Goal: Information Seeking & Learning: Learn about a topic

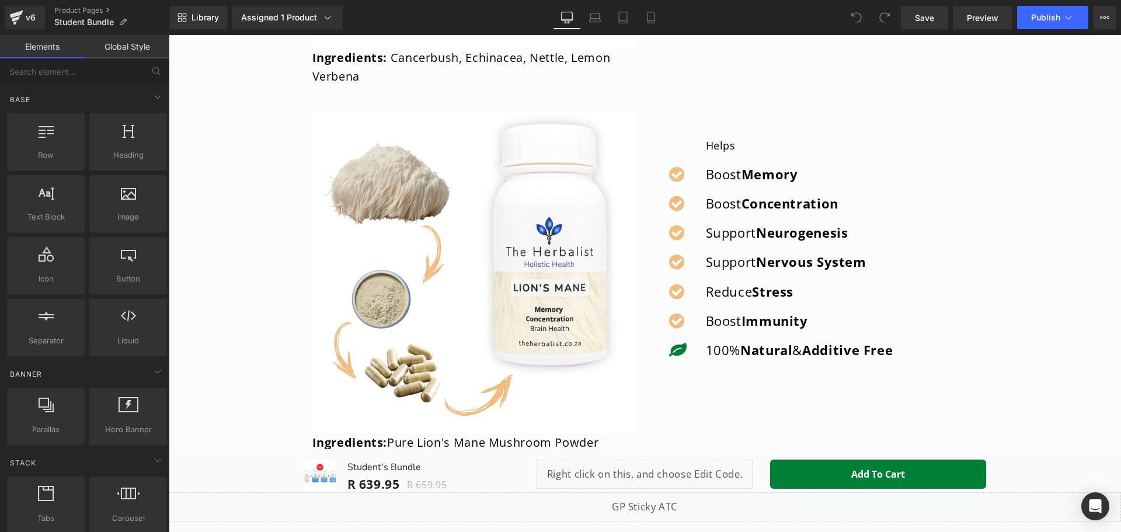
scroll to position [1401, 0]
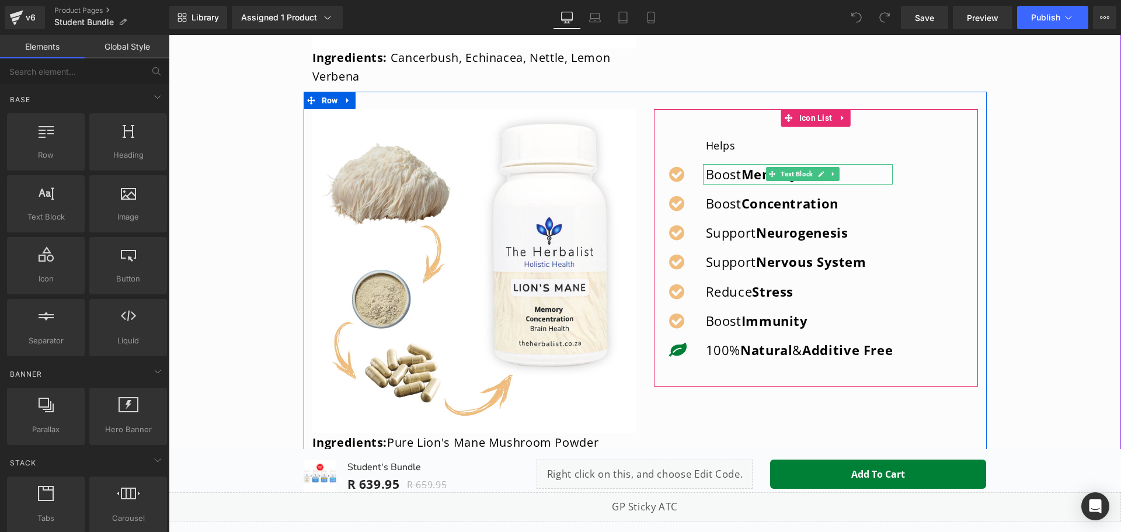
click at [749, 176] on strong "Memory" at bounding box center [769, 174] width 57 height 18
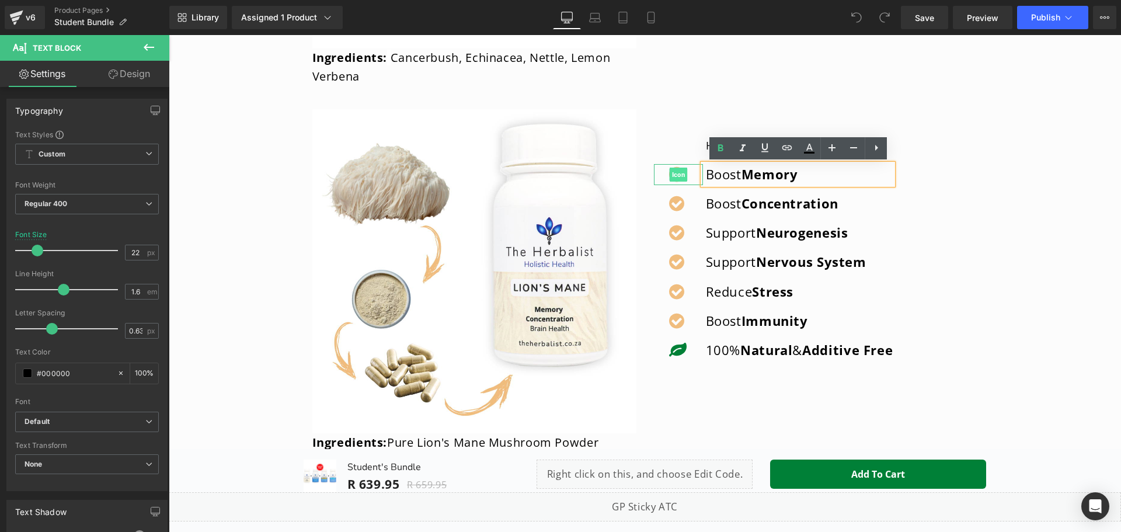
click at [672, 170] on span "Icon" at bounding box center [678, 175] width 18 height 14
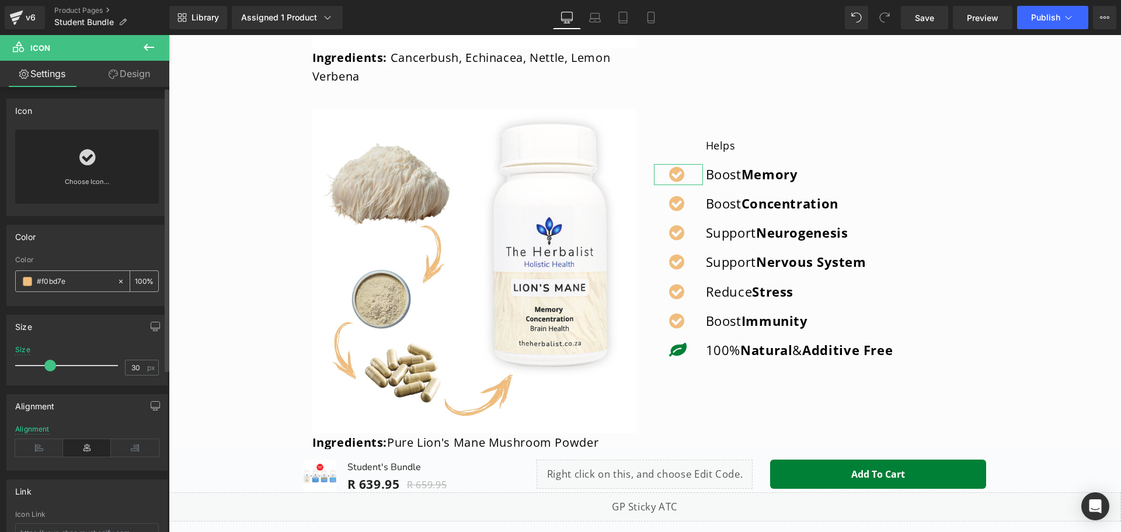
click at [74, 282] on input "#f0bd7e" at bounding box center [74, 281] width 75 height 13
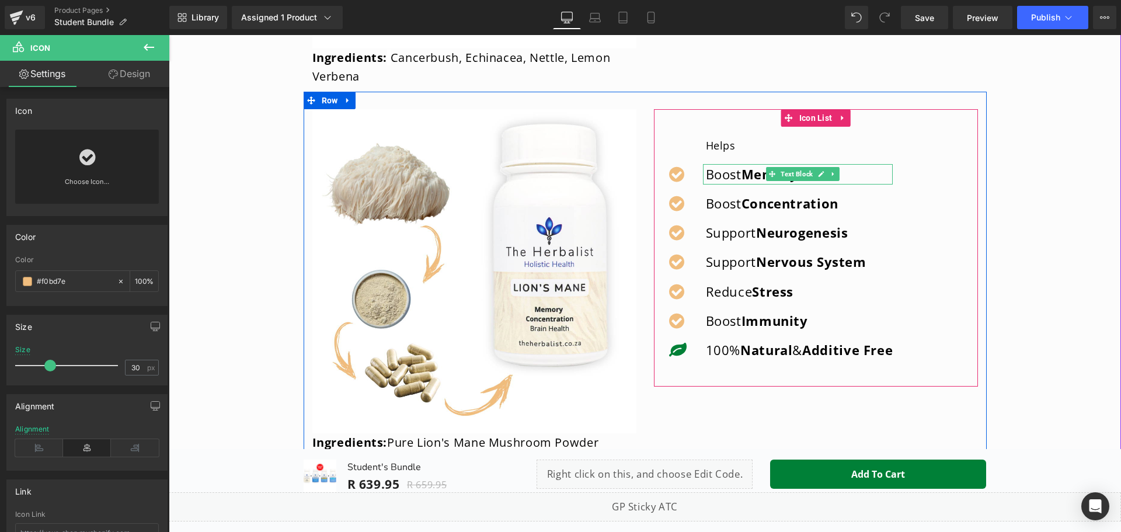
click at [759, 172] on strong "Memory" at bounding box center [769, 174] width 57 height 18
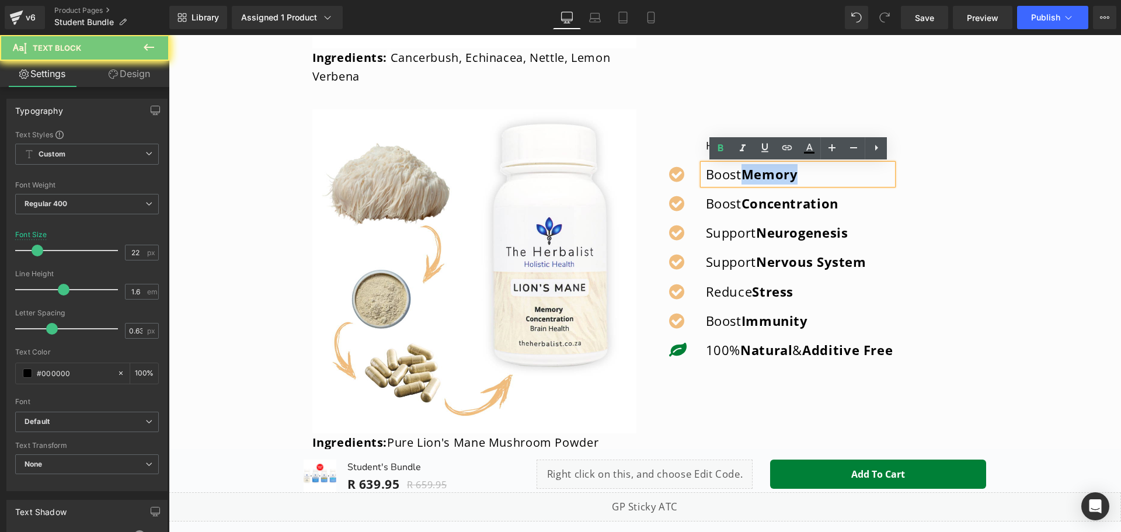
click at [751, 176] on strong "Memory" at bounding box center [769, 174] width 57 height 18
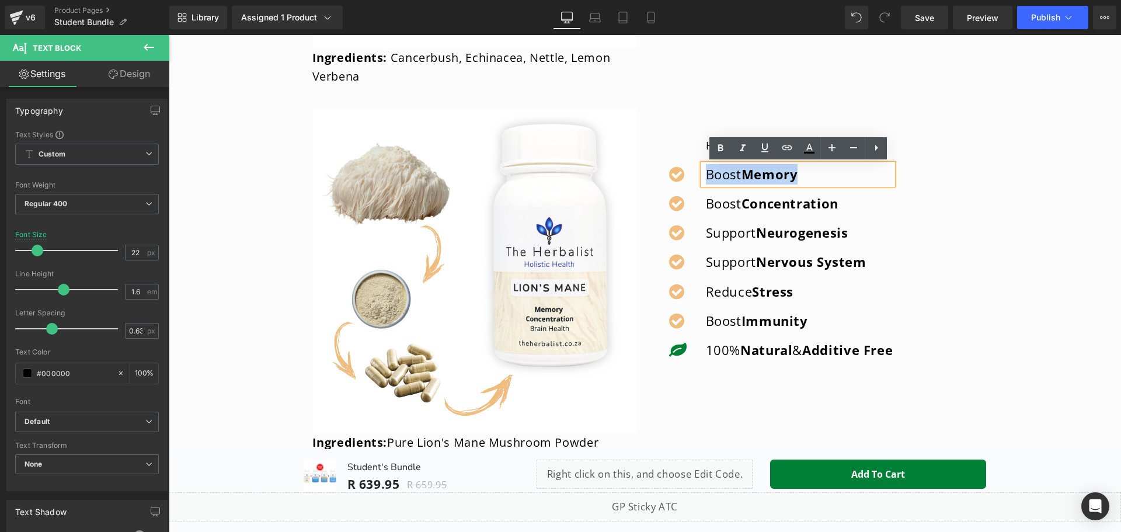
copy p "Boost Memory"
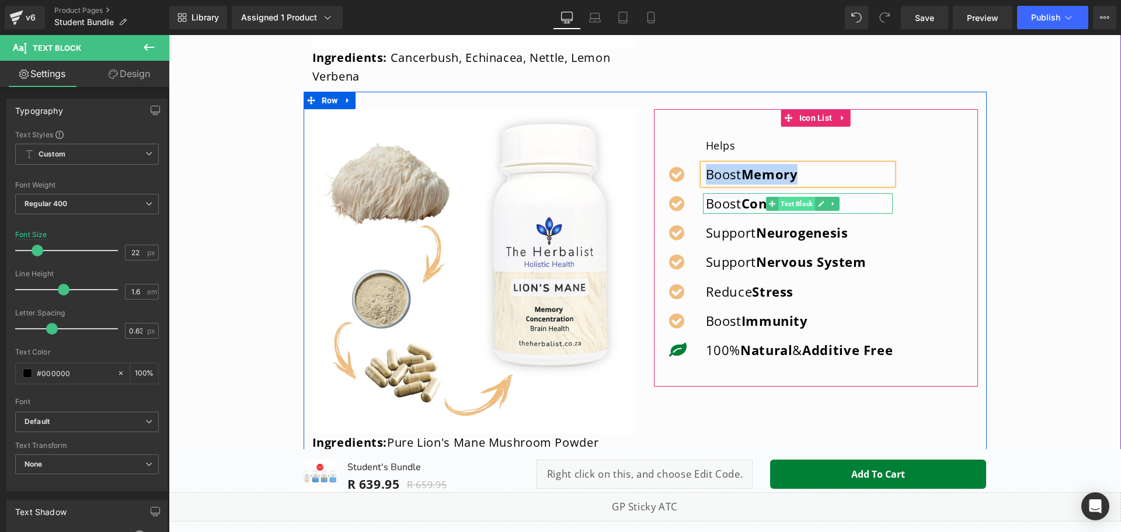
click at [804, 210] on span "Text Block" at bounding box center [796, 204] width 37 height 14
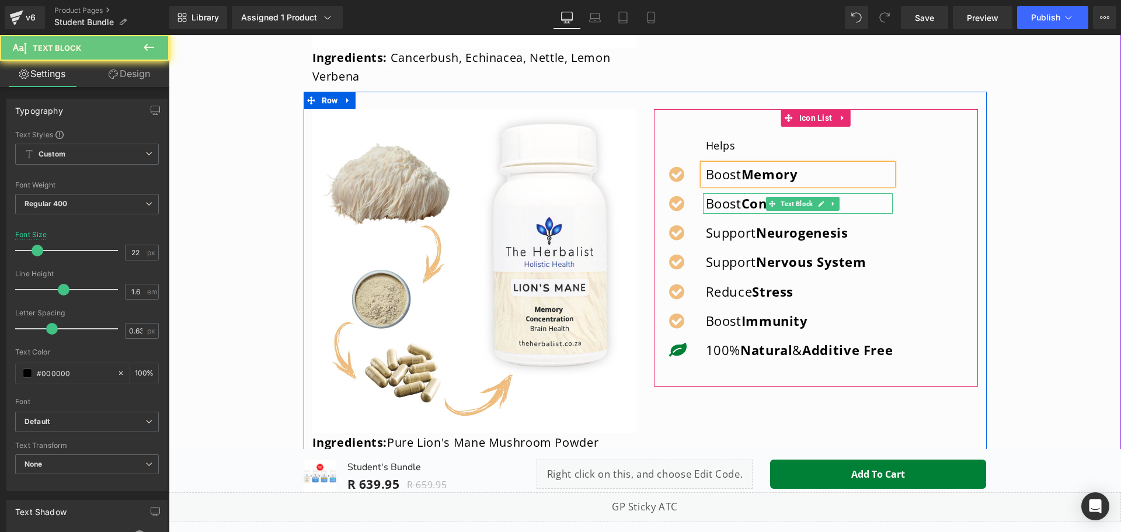
click at [707, 207] on p "Boost Concentration" at bounding box center [799, 203] width 187 height 20
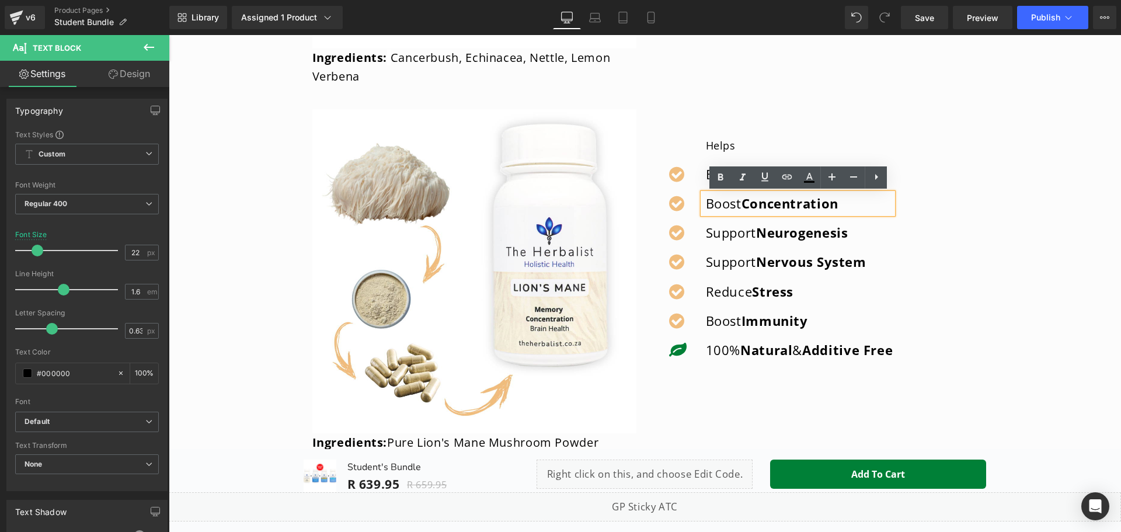
click at [713, 207] on p "Boost Concentration" at bounding box center [799, 203] width 187 height 20
copy p "Boost Concentration"
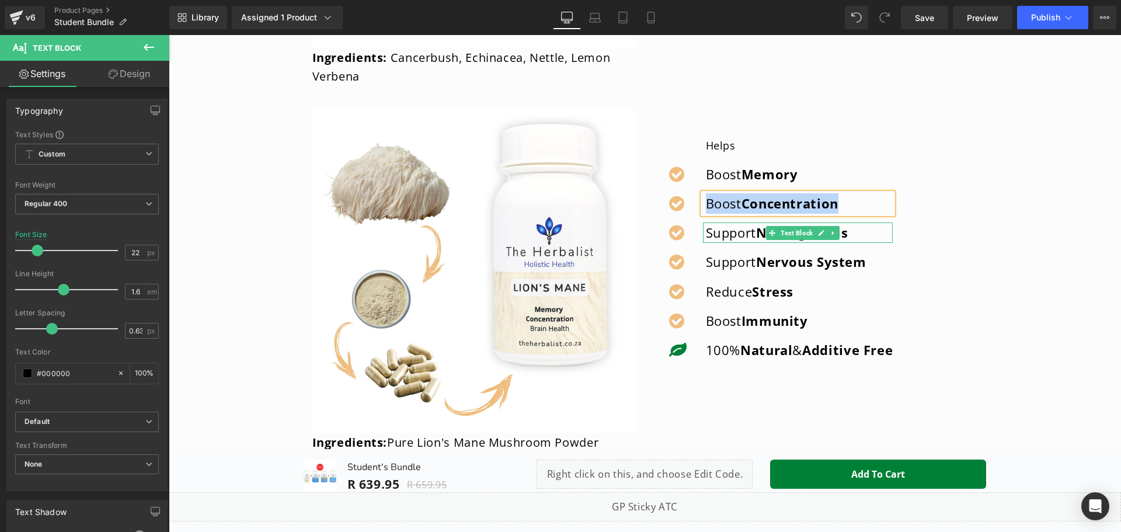
click at [718, 234] on p "Support Neurogenesis" at bounding box center [799, 232] width 187 height 20
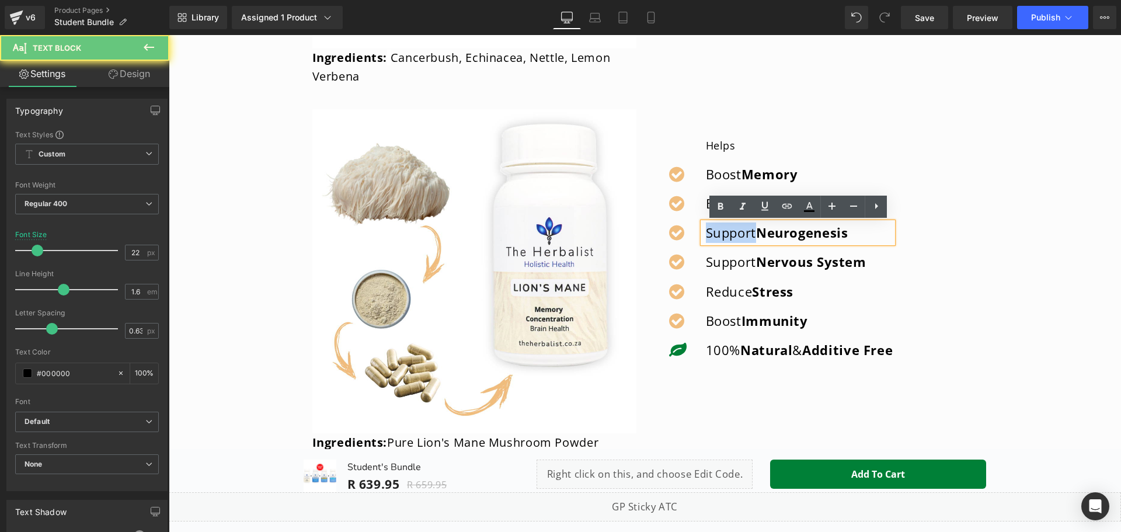
click at [718, 234] on p "Support Neurogenesis" at bounding box center [799, 232] width 187 height 20
copy p "Support Neurogenesis"
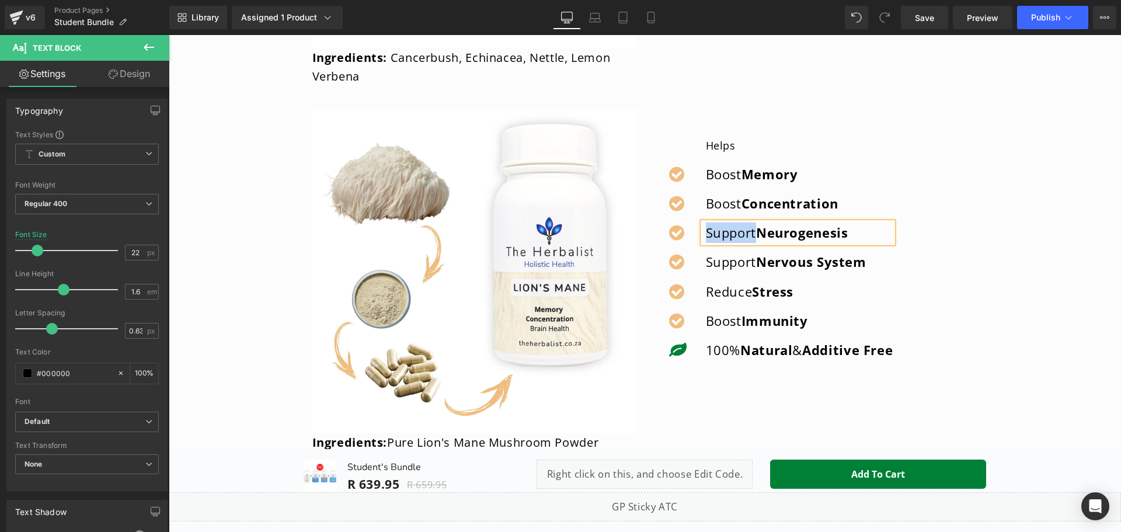
click at [724, 261] on p "Support Nervous System" at bounding box center [799, 262] width 187 height 20
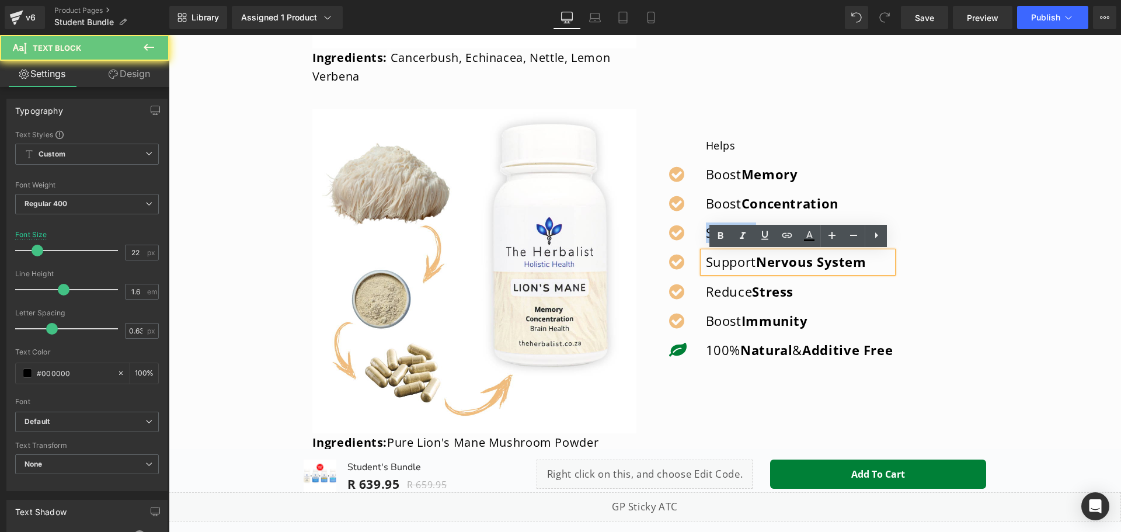
click at [724, 261] on p "Support Nervous System" at bounding box center [799, 262] width 187 height 20
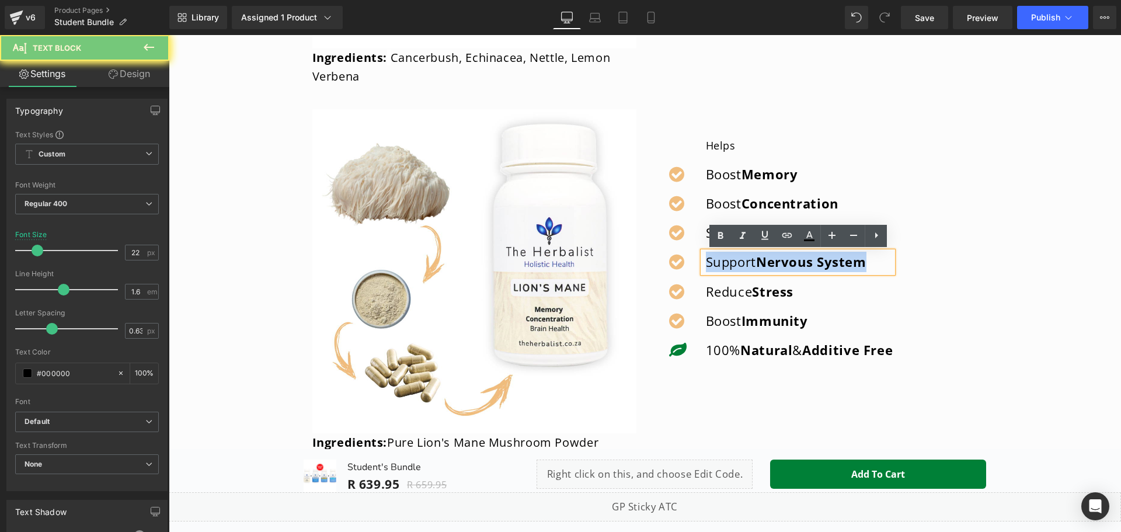
click at [724, 261] on p "Support Nervous System" at bounding box center [799, 262] width 187 height 20
copy p "Support Nervous System"
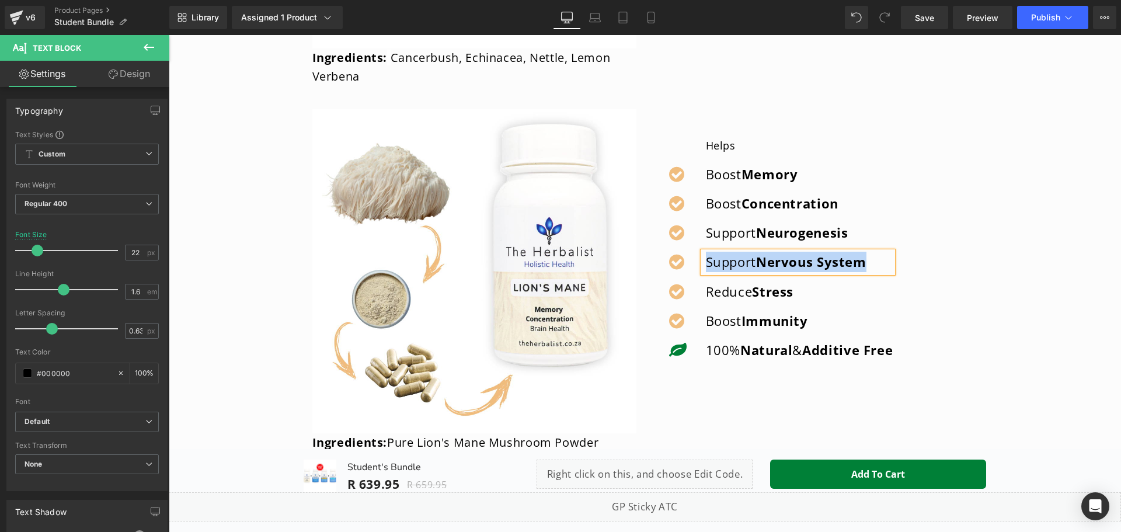
click at [723, 294] on p "Reduce Stress" at bounding box center [799, 291] width 187 height 20
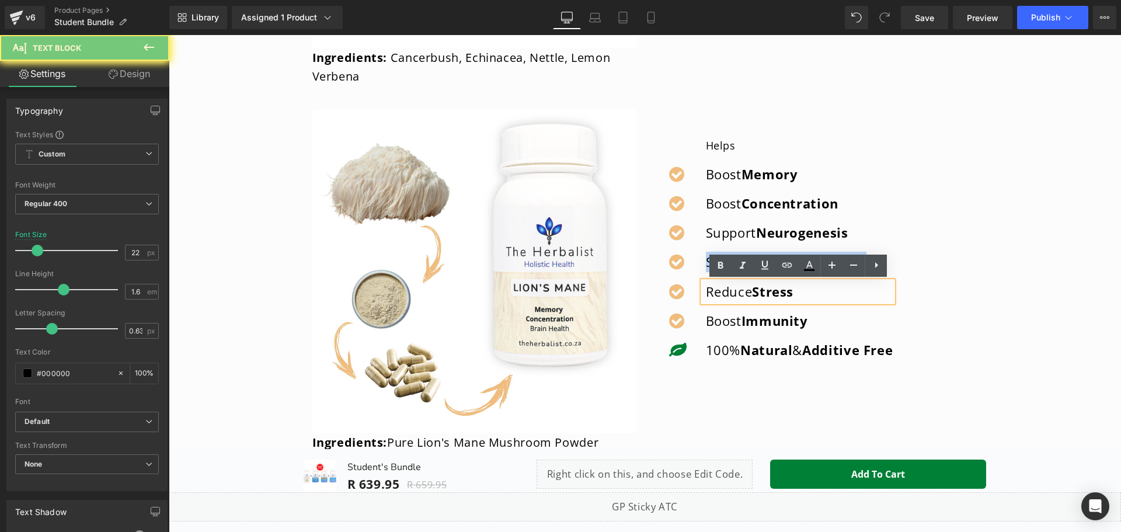
click at [723, 294] on p "Reduce Stress" at bounding box center [799, 291] width 187 height 20
copy p "Reduce Stress"
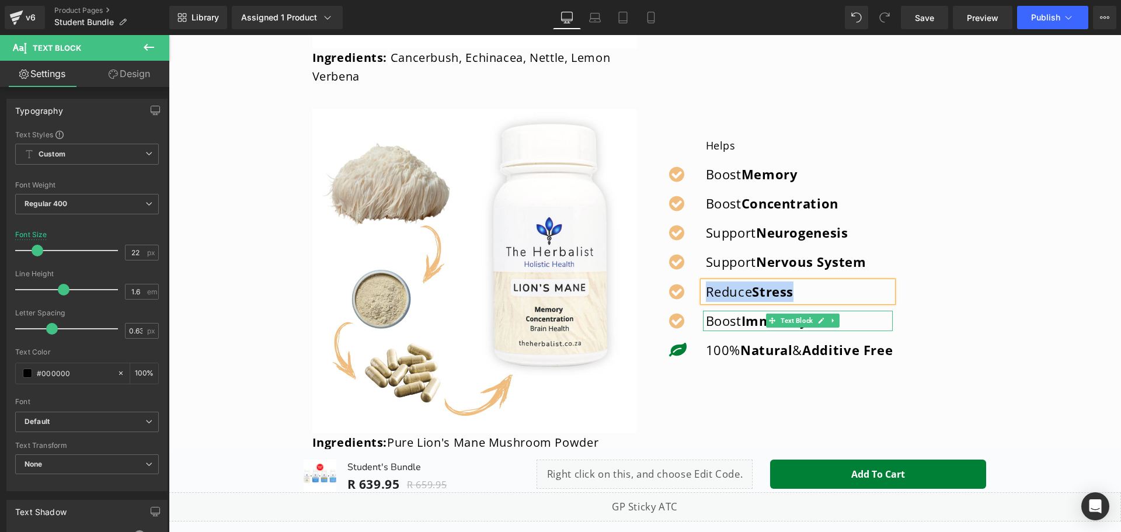
click at [727, 320] on p "Boost Immunity" at bounding box center [799, 321] width 187 height 20
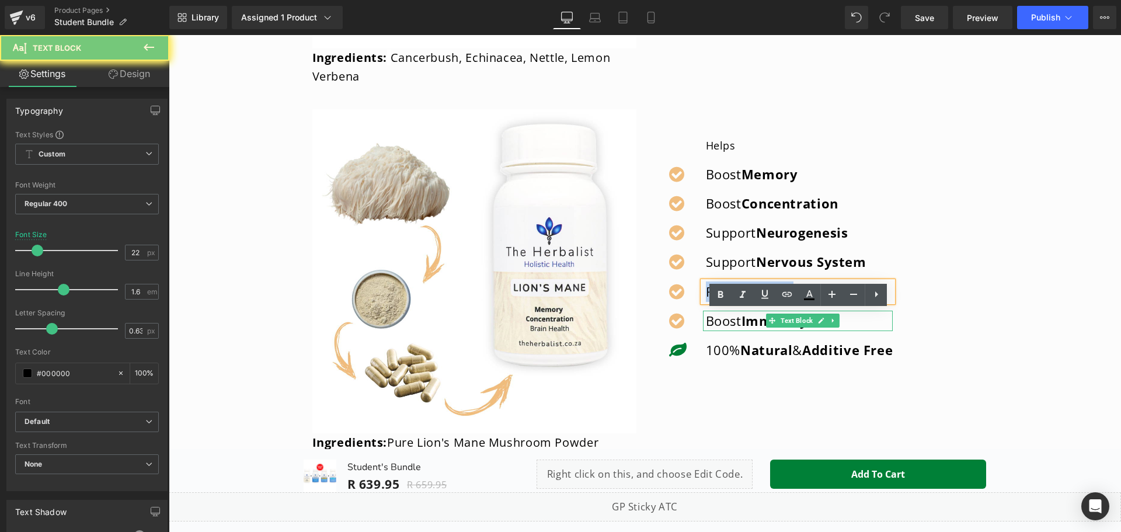
click at [727, 320] on p "Boost Immunity" at bounding box center [799, 321] width 187 height 20
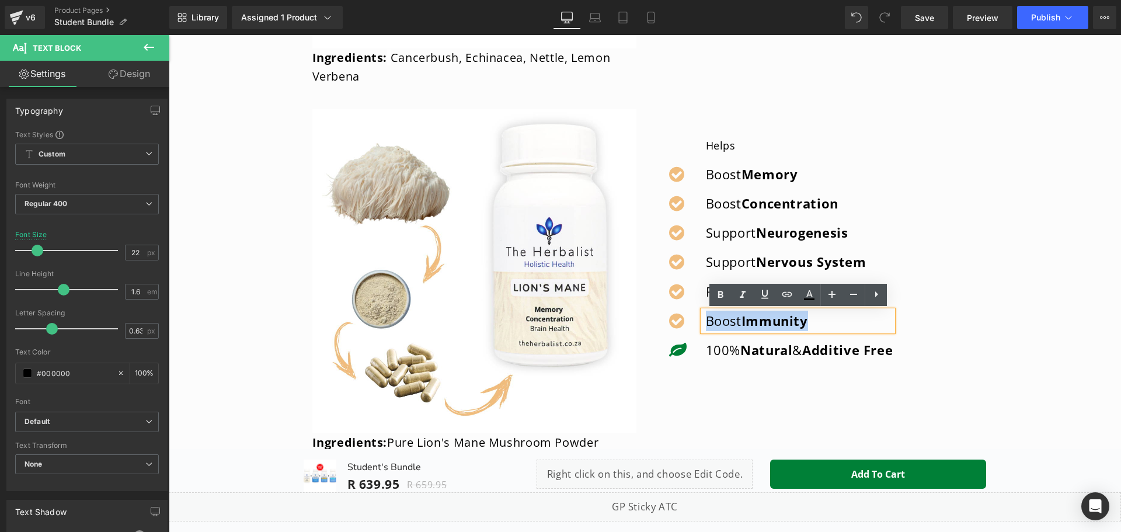
copy p "Boost Immunity"
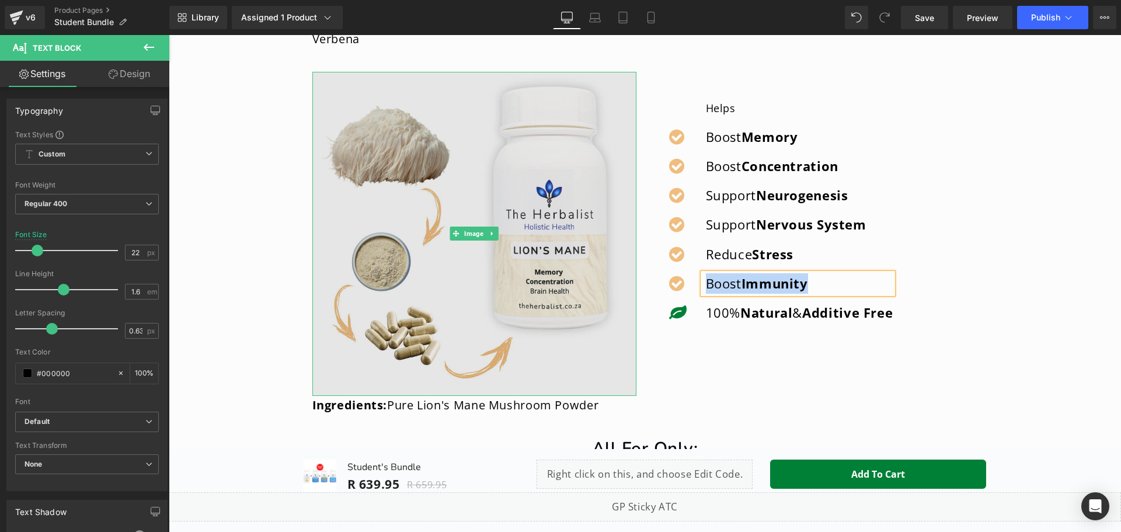
scroll to position [1459, 0]
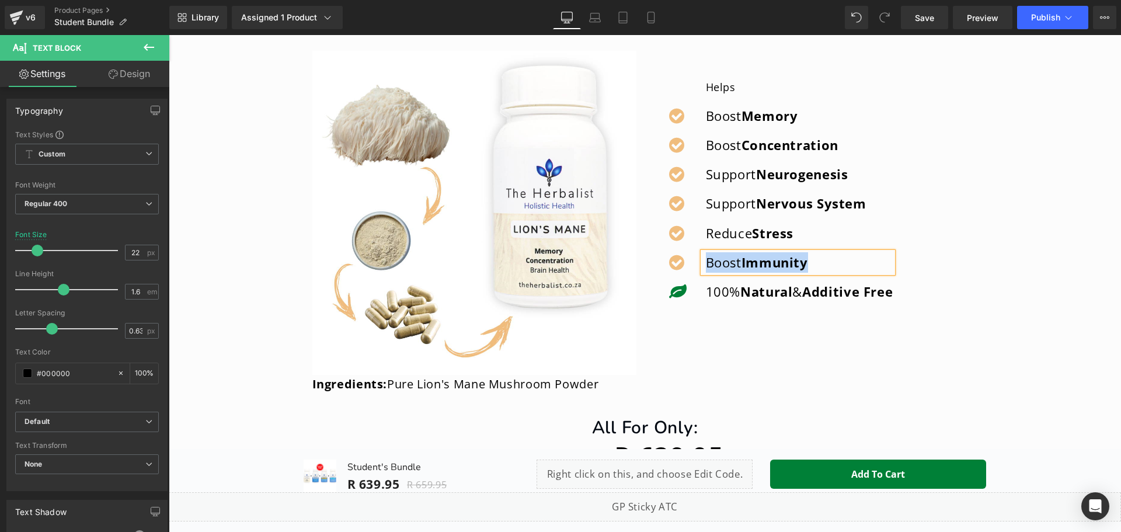
click at [934, 260] on div "Icon Helps Text Block Icon Boost Memory Text Block Icon Boost Concentration Tex…" at bounding box center [816, 194] width 324 height 234
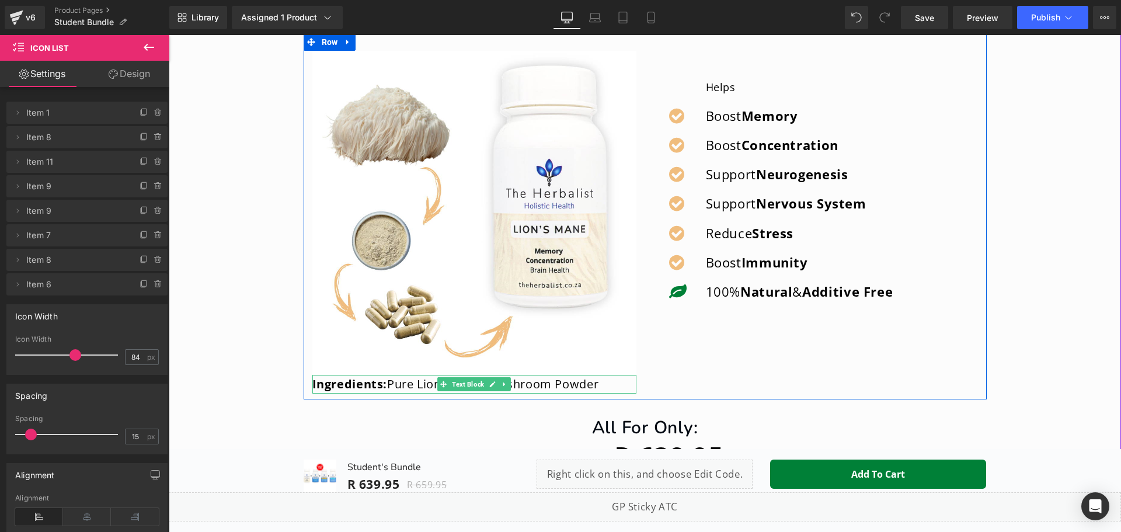
click at [560, 381] on p "Ingredients: Pure Lion's Mane Mushroom Powder" at bounding box center [474, 384] width 324 height 19
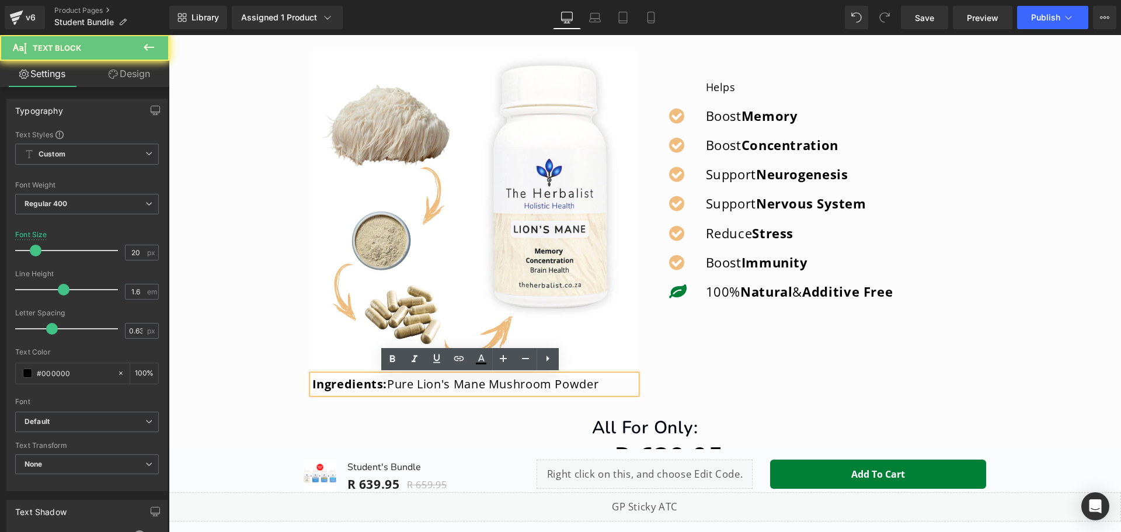
click at [561, 381] on p "Ingredients: Pure Lion's Mane Mushroom Powder" at bounding box center [474, 384] width 324 height 19
copy p "Ingredients: Pure Lion's Mane Mushroom Powder"
